Goal: Find specific page/section

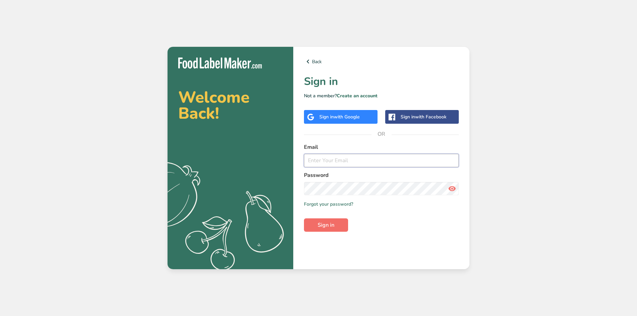
type input "[PERSON_NAME][EMAIL_ADDRESS][DOMAIN_NAME]"
click at [326, 220] on button "Sign in" at bounding box center [326, 224] width 44 height 13
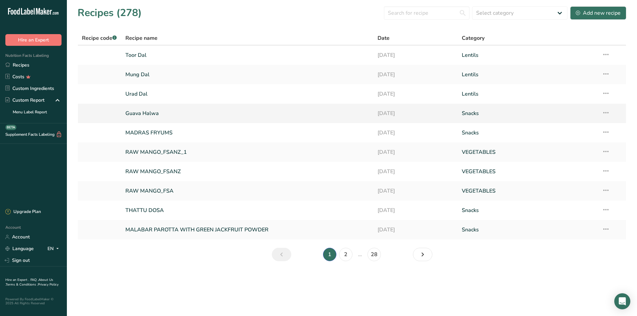
click at [186, 111] on link "Guava Halwa" at bounding box center [247, 113] width 245 height 14
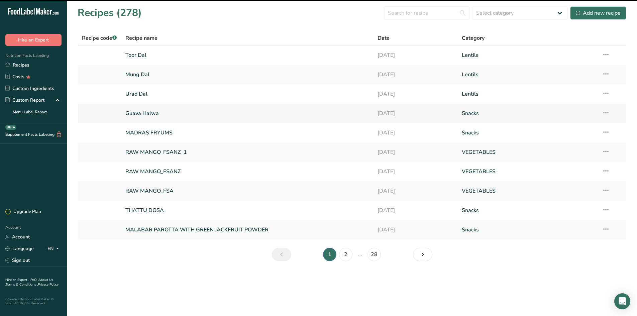
click at [177, 114] on link "Guava Halwa" at bounding box center [247, 113] width 245 height 14
click at [157, 115] on link "Guava Halwa" at bounding box center [247, 113] width 245 height 14
click at [155, 119] on link "Guava Halwa" at bounding box center [247, 113] width 245 height 14
